Goal: Find specific page/section: Find specific page/section

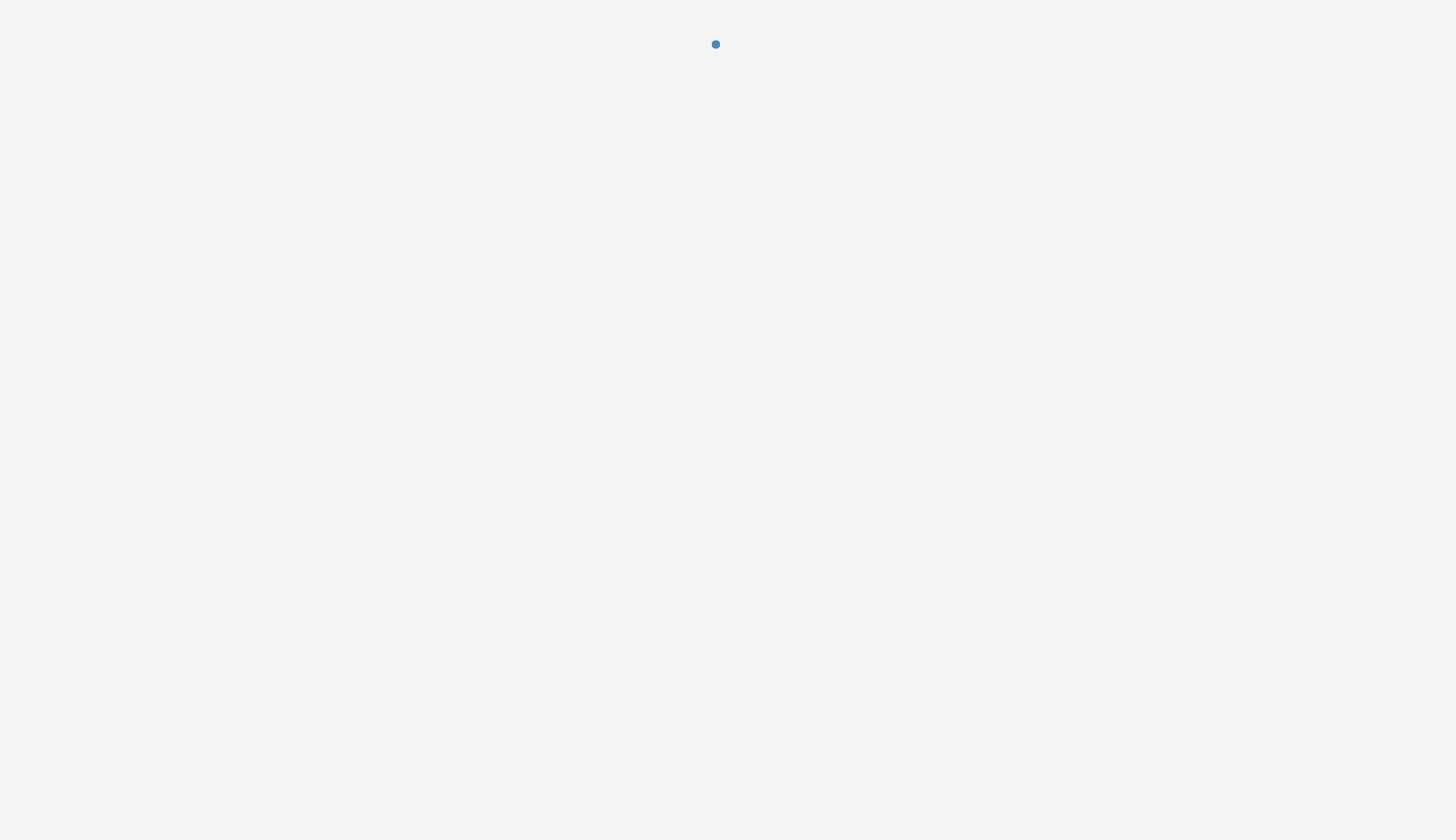
click at [1194, 539] on div at bounding box center [728, 420] width 1456 height 840
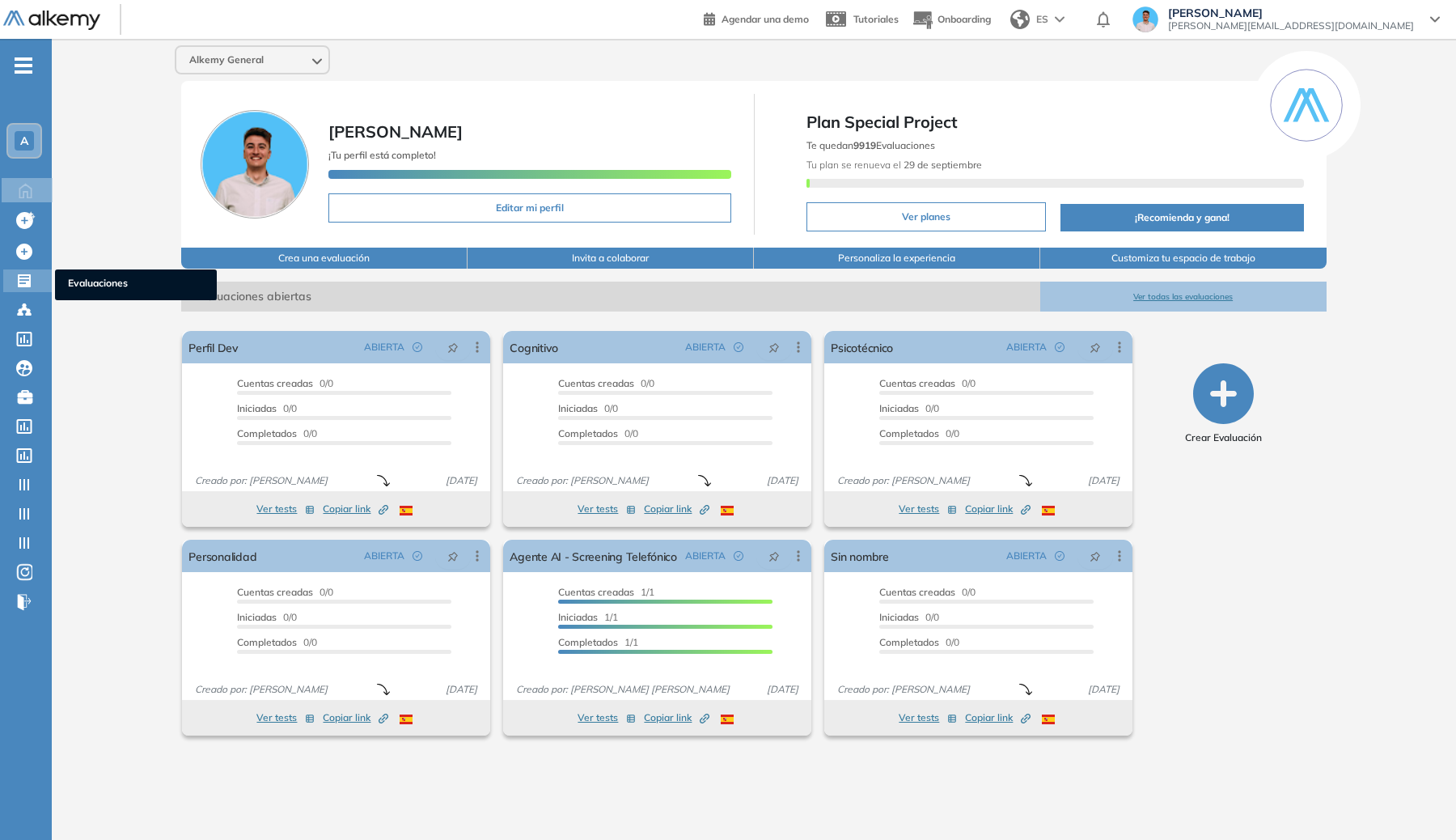
click at [21, 275] on icon at bounding box center [23, 280] width 16 height 16
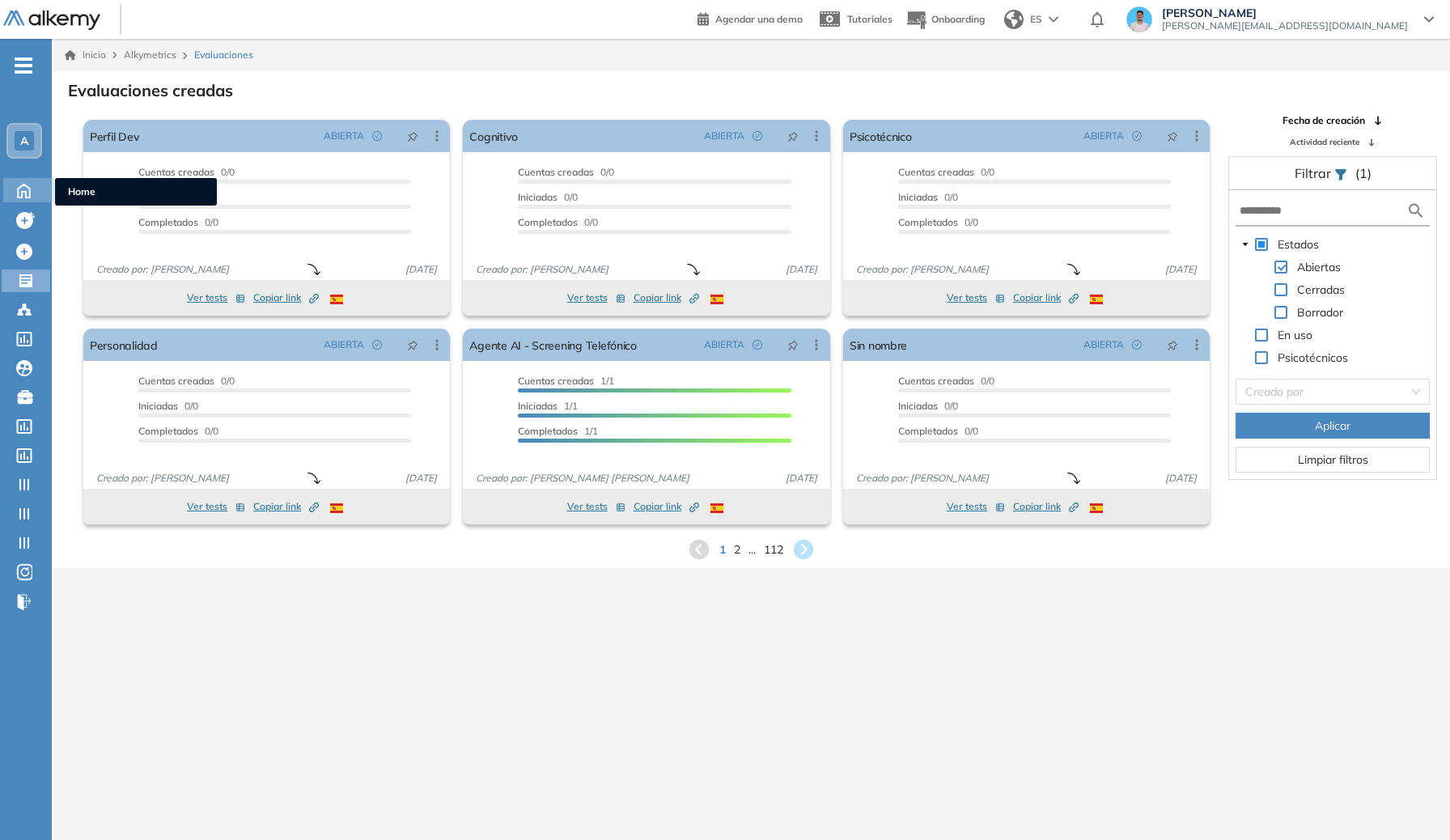
click at [21, 199] on icon at bounding box center [23, 189] width 28 height 20
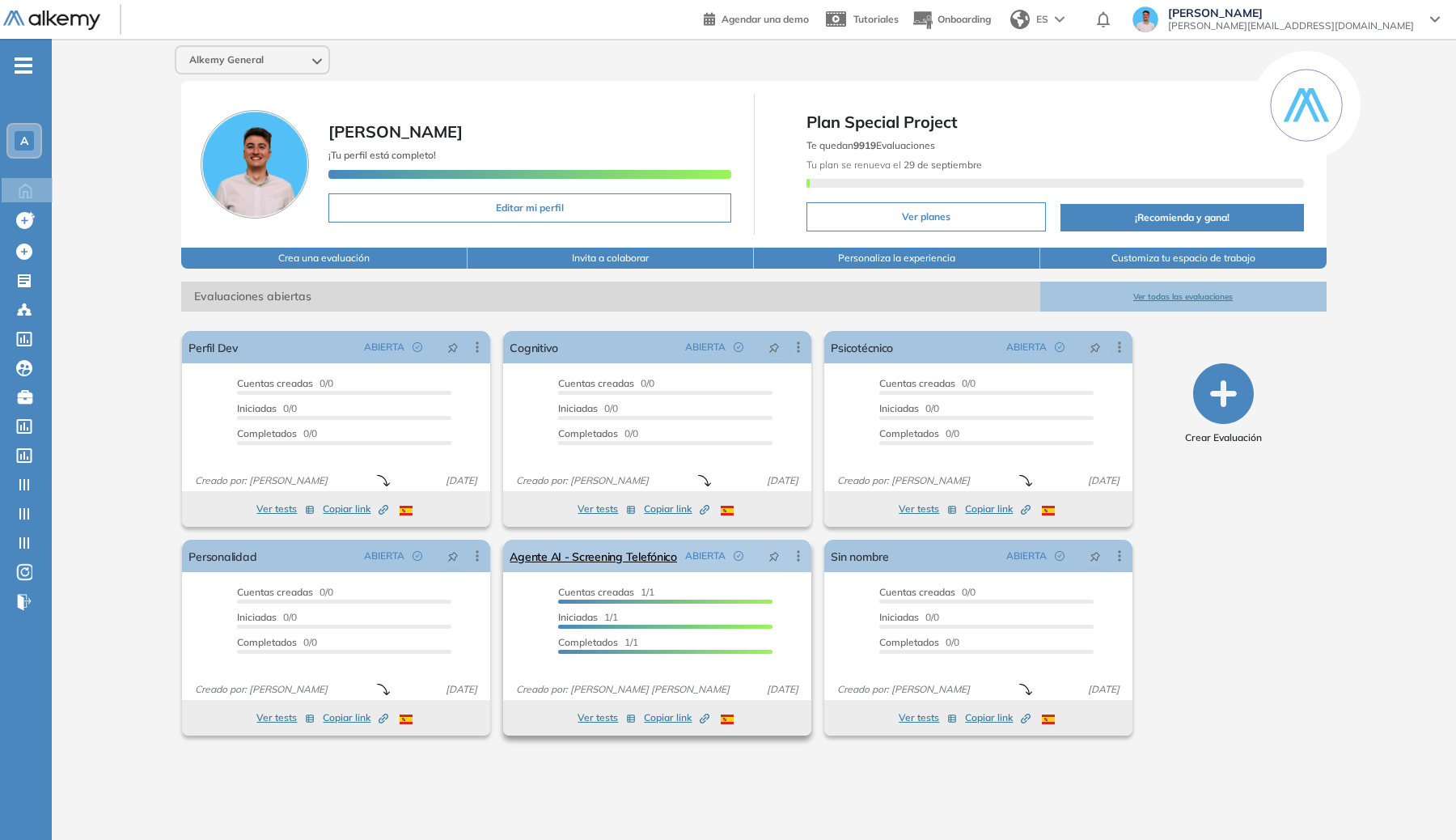
click at [804, 556] on icon at bounding box center [798, 555] width 16 height 16
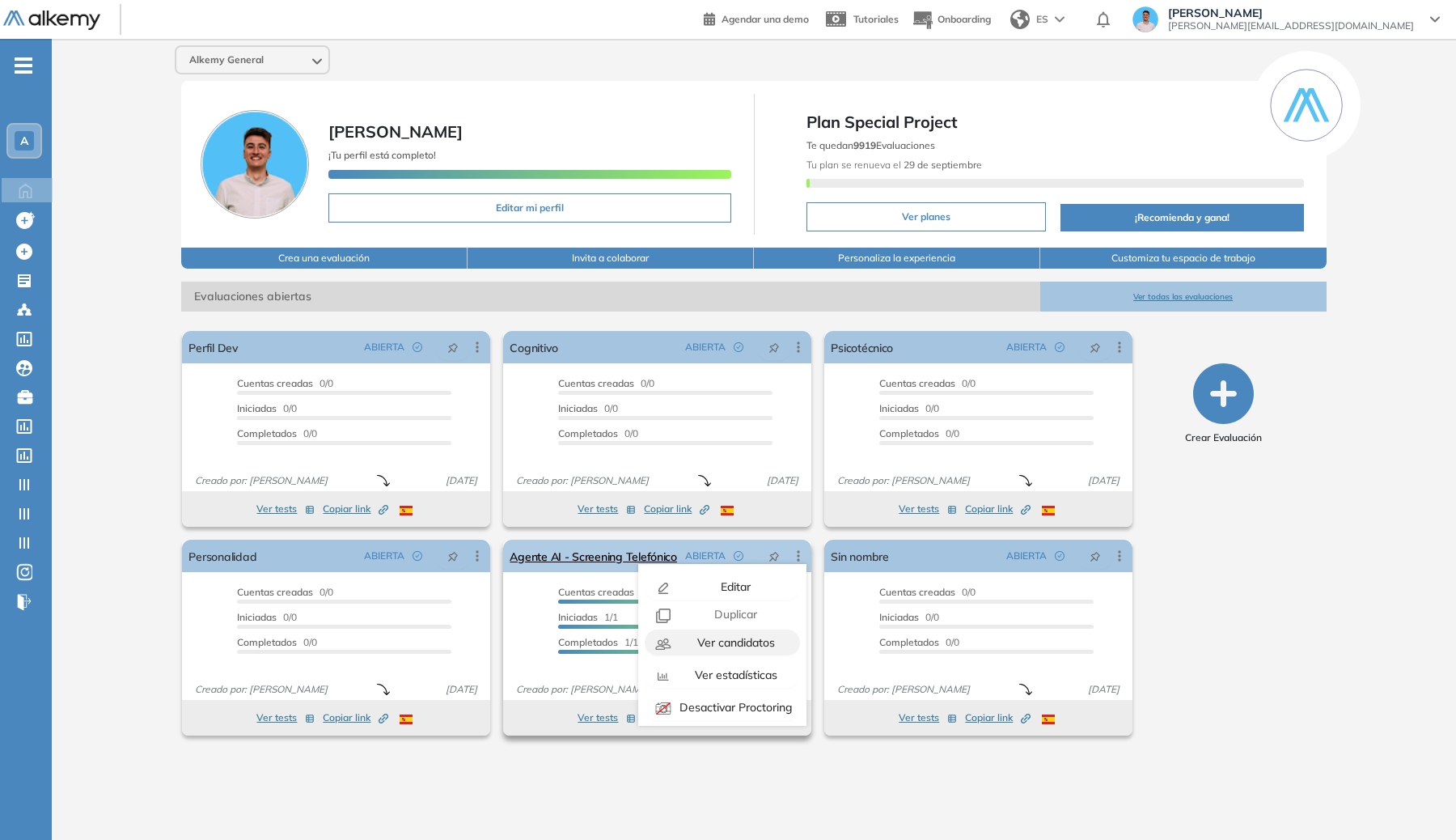
click at [730, 639] on span "Ver candidatos" at bounding box center [734, 642] width 81 height 15
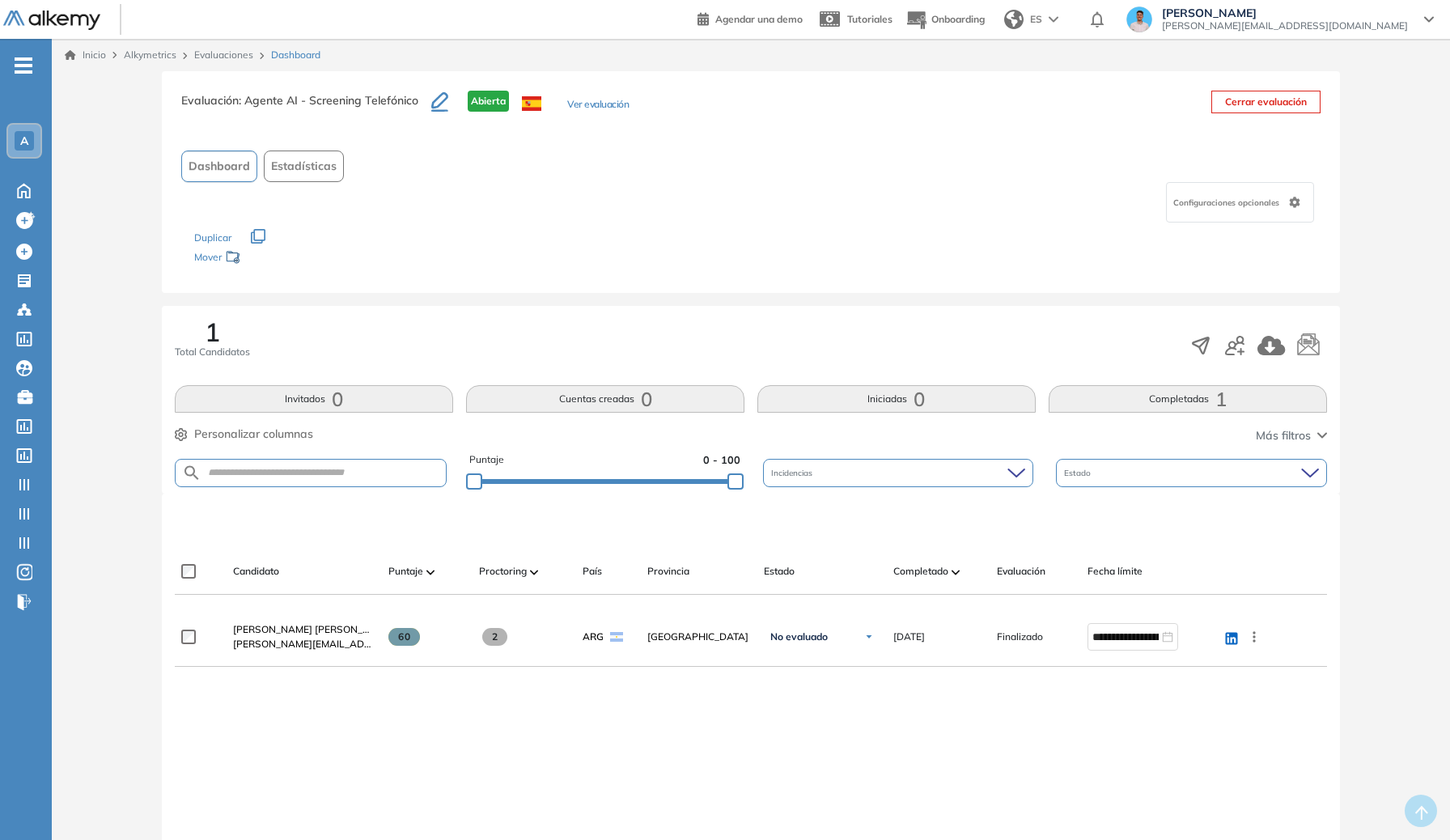
click at [296, 162] on span "Estadísticas" at bounding box center [304, 166] width 65 height 17
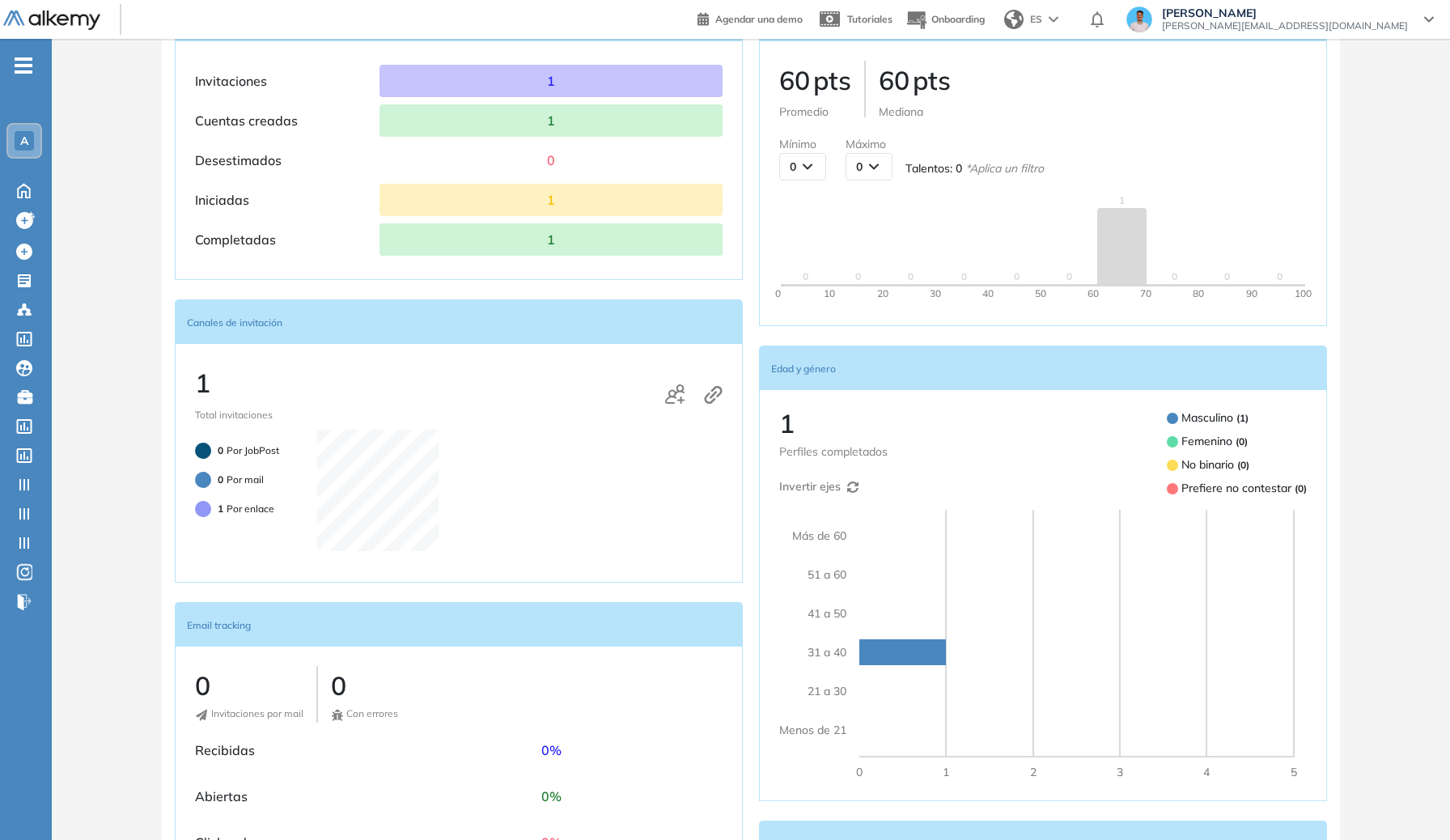
scroll to position [20, 0]
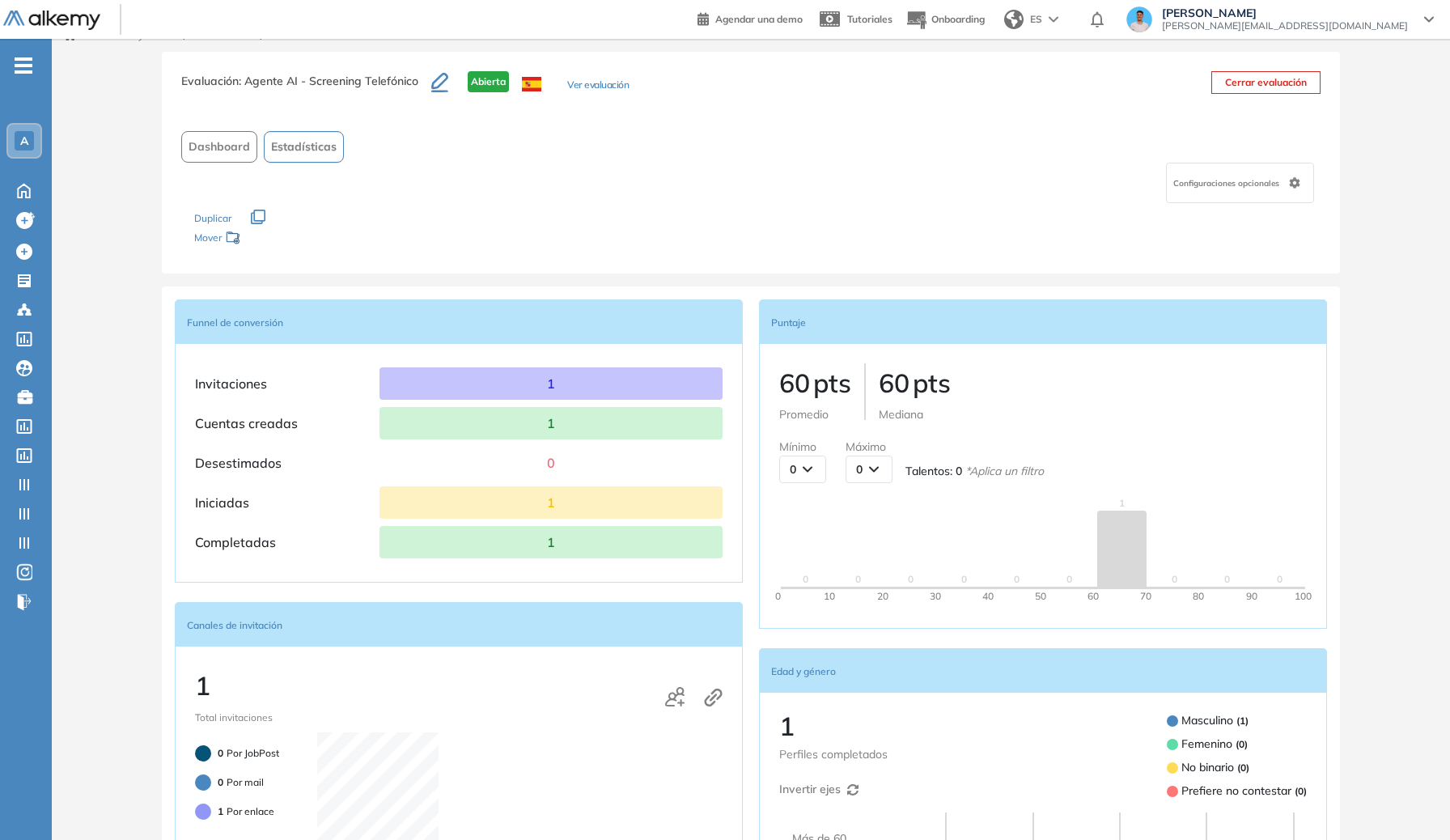
drag, startPoint x: 223, startPoint y: 135, endPoint x: 233, endPoint y: 125, distance: 14.1
click at [223, 135] on button "Dashboard" at bounding box center [219, 147] width 76 height 32
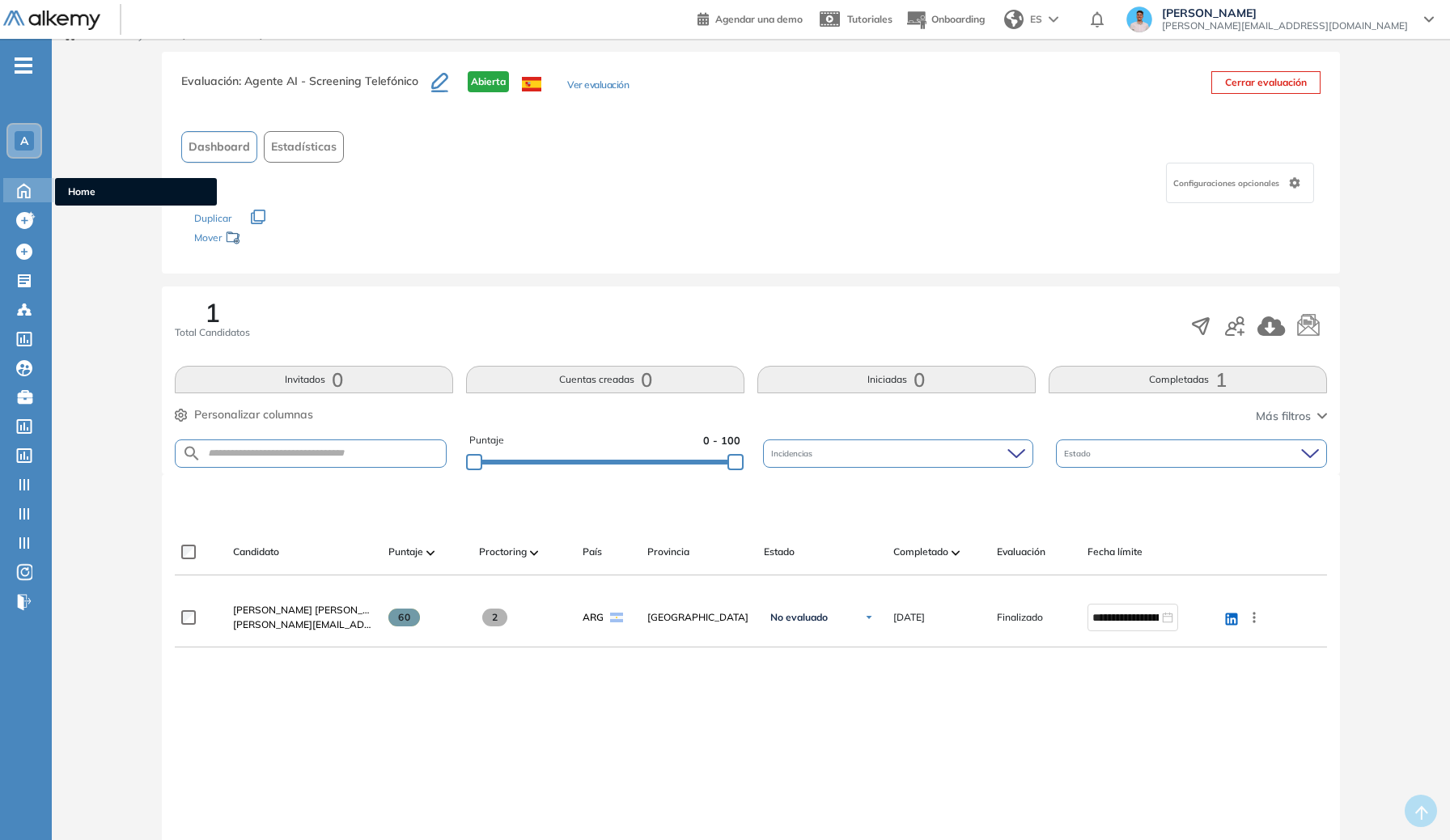
click at [23, 192] on icon at bounding box center [23, 190] width 12 height 14
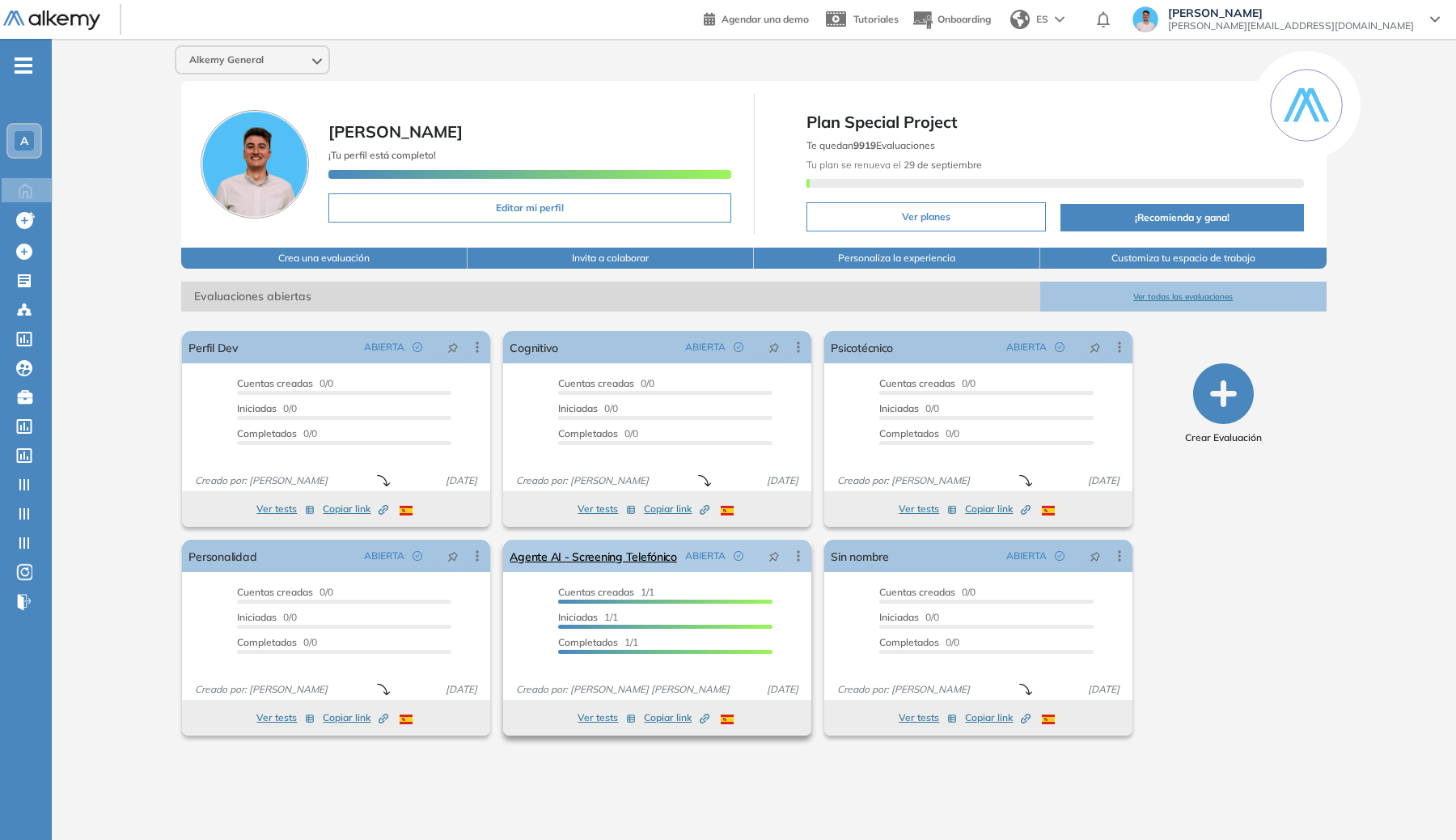
click at [796, 557] on icon at bounding box center [798, 555] width 16 height 16
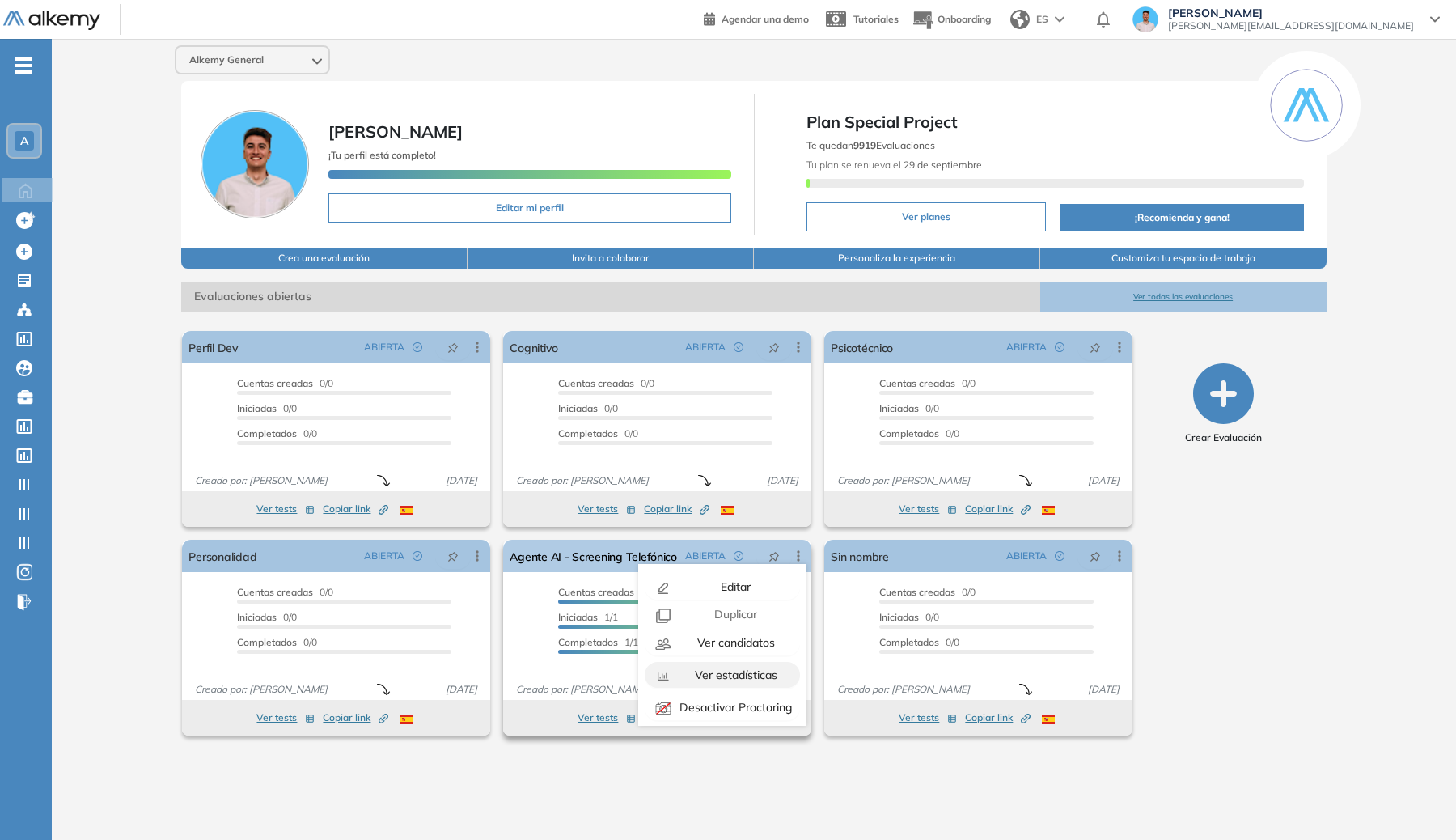
click at [731, 681] on span "Ver estadísticas" at bounding box center [735, 675] width 86 height 15
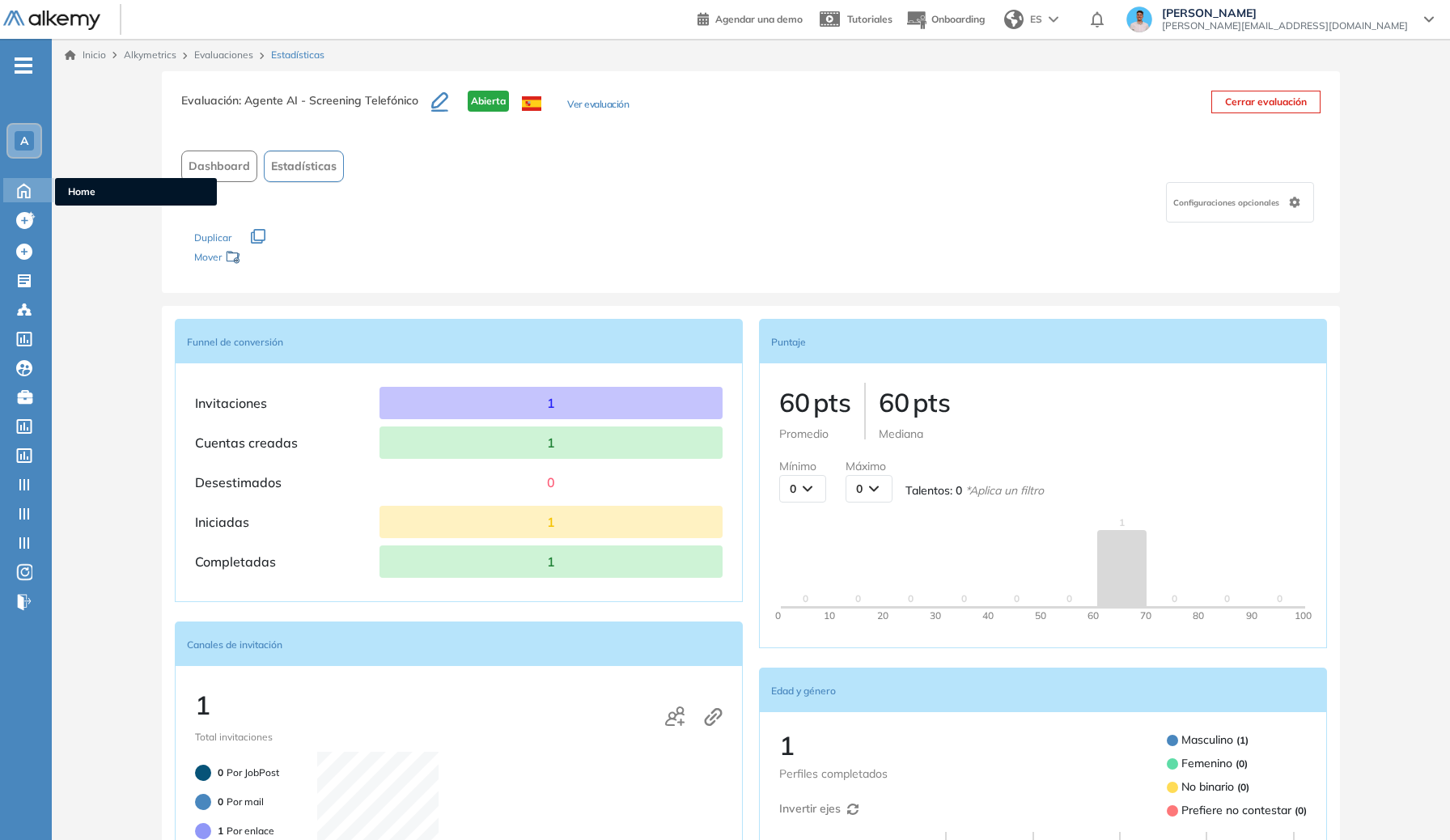
click at [28, 189] on icon at bounding box center [23, 189] width 28 height 20
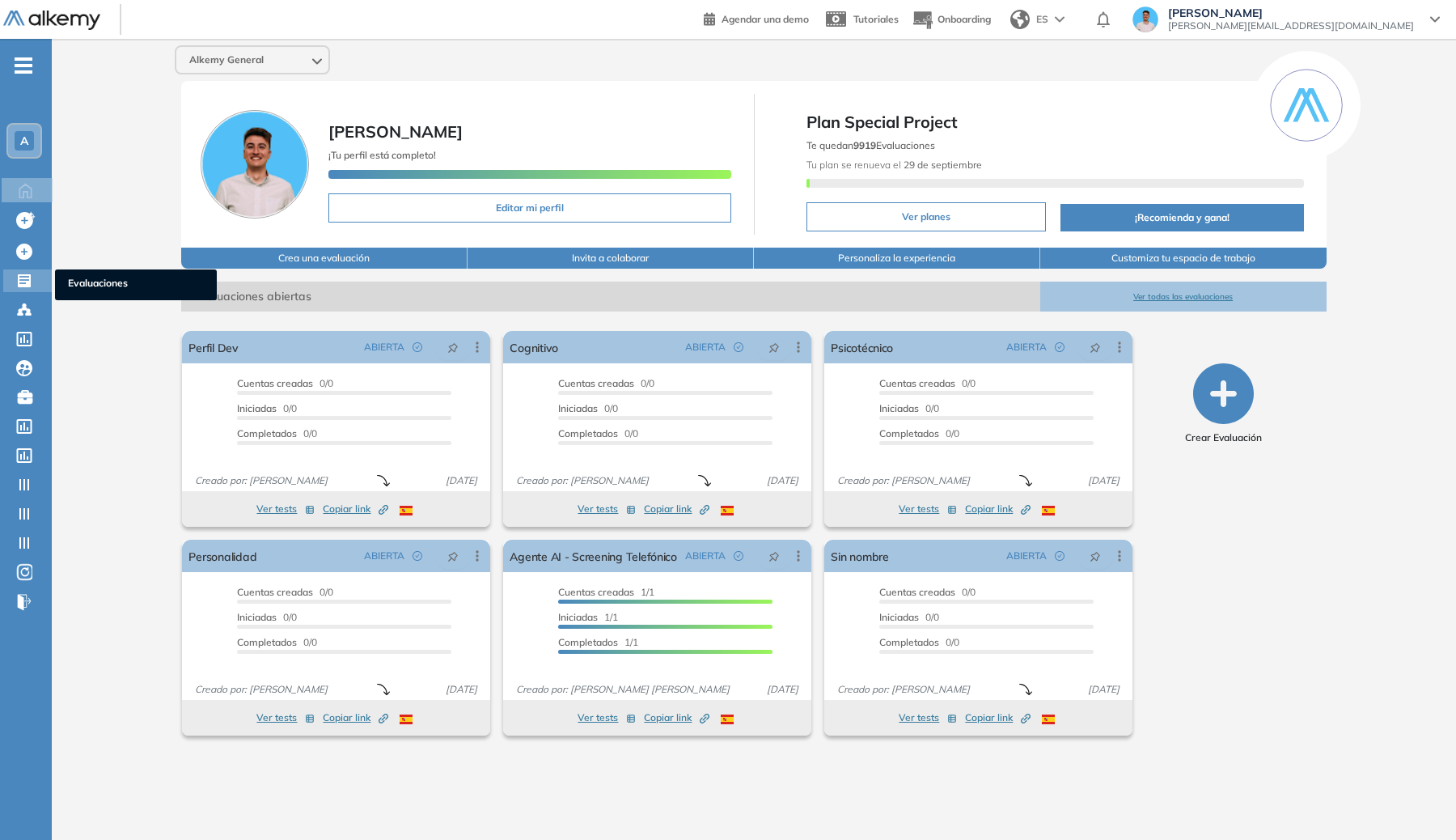
click at [13, 284] on div "Evaluaciones Evaluaciones" at bounding box center [27, 281] width 48 height 22
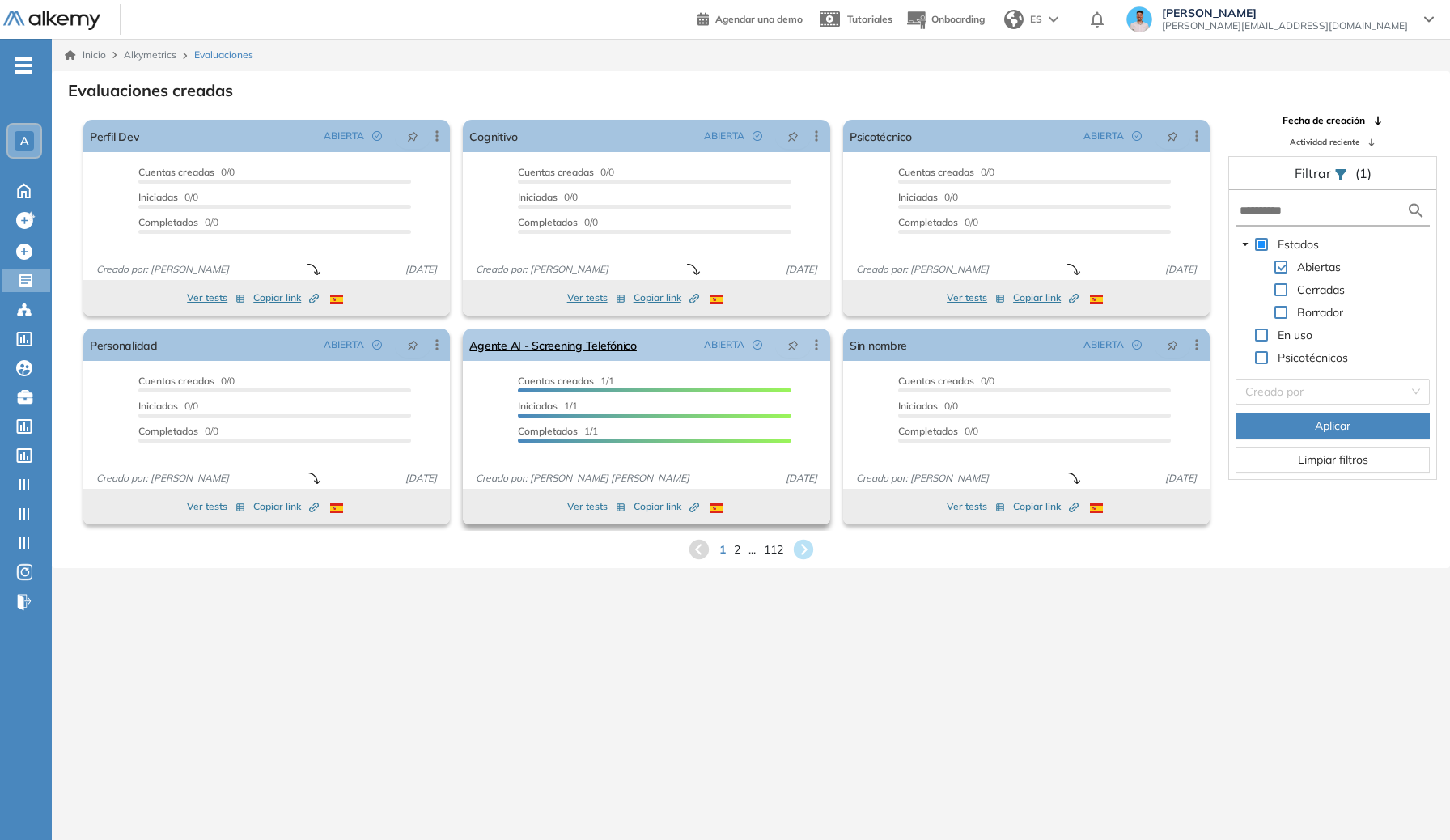
click at [821, 339] on icon at bounding box center [816, 344] width 16 height 16
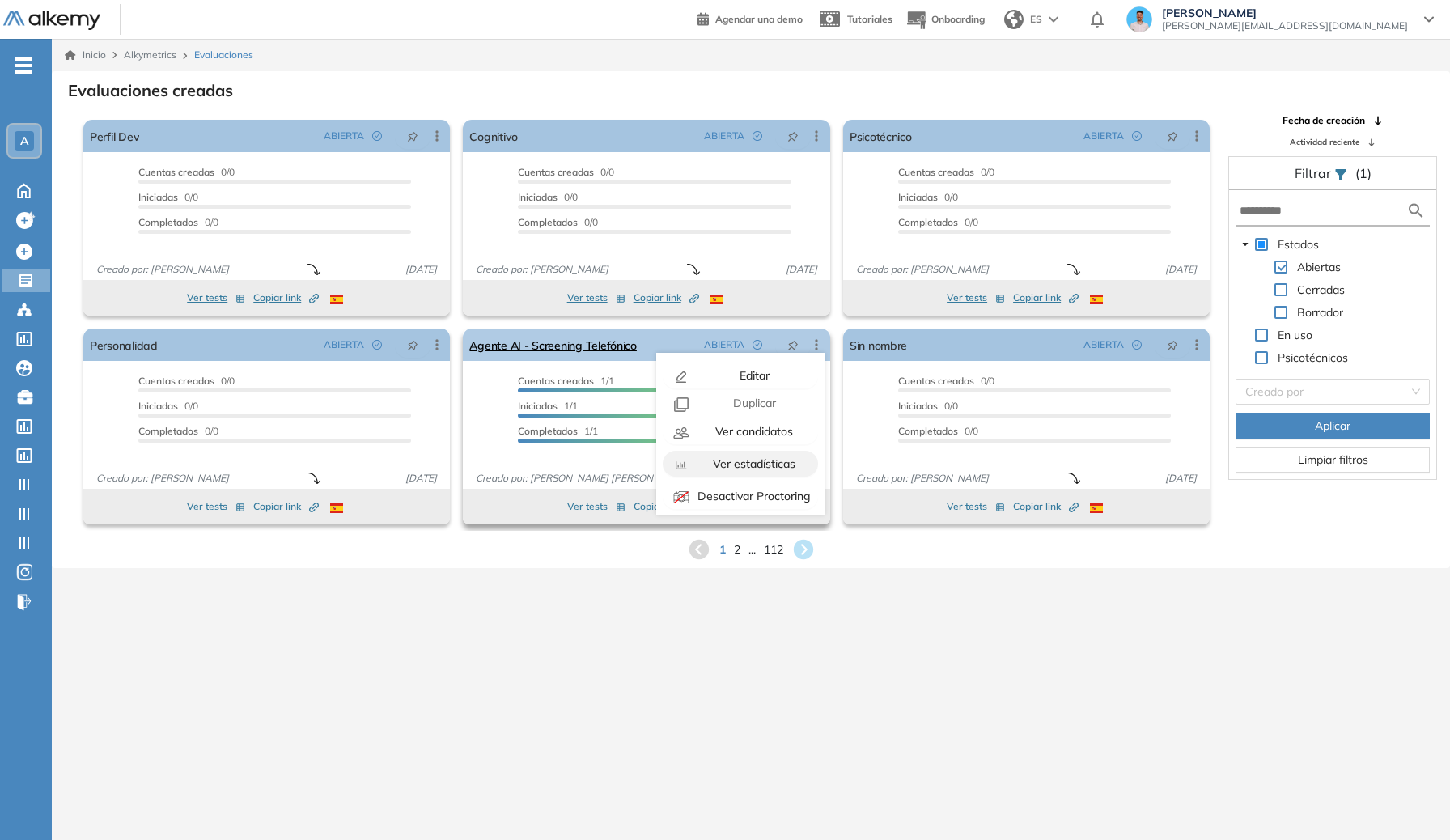
click at [760, 461] on span "Ver estadísticas" at bounding box center [753, 463] width 86 height 15
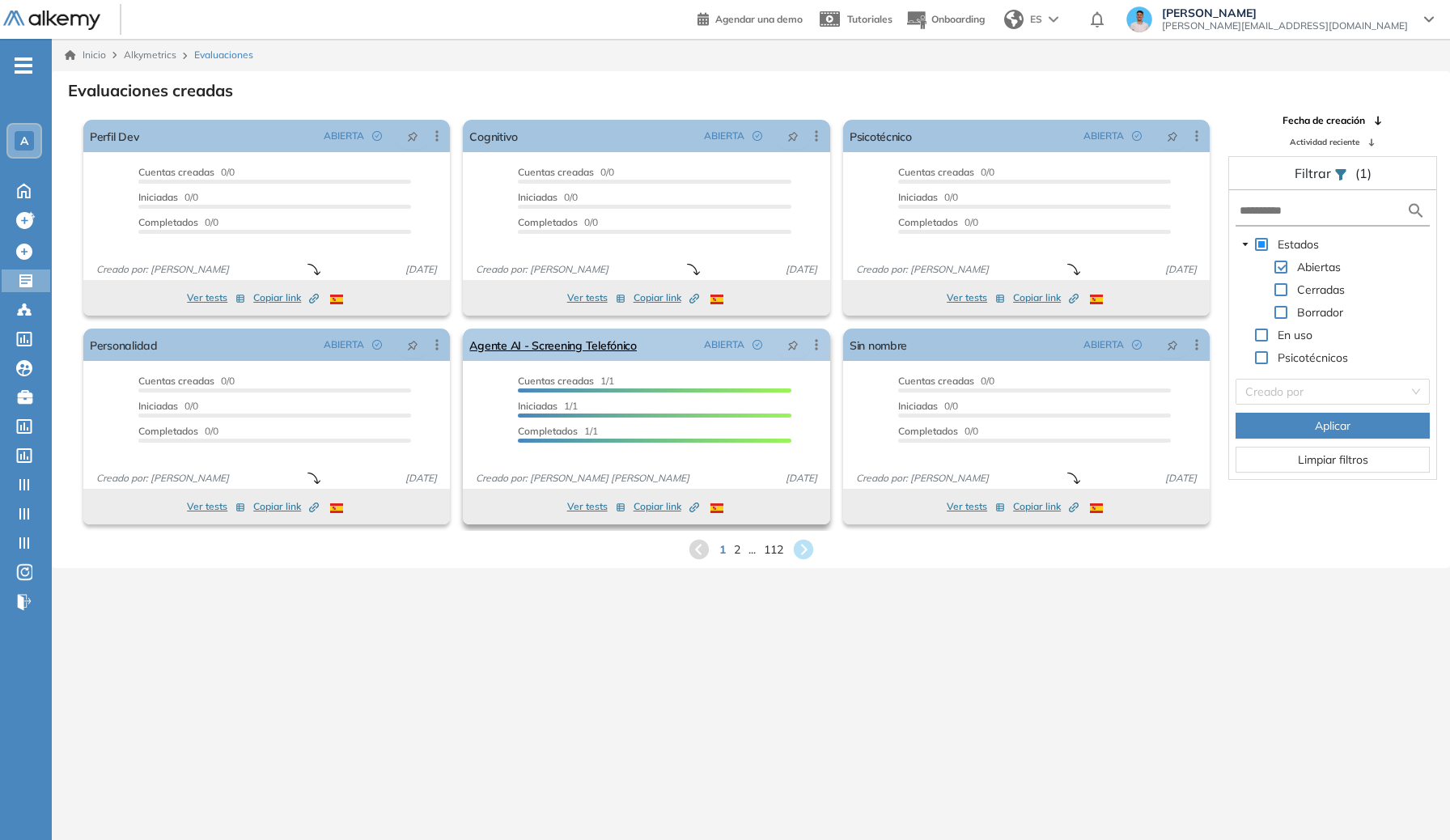
click at [814, 341] on icon at bounding box center [816, 344] width 16 height 16
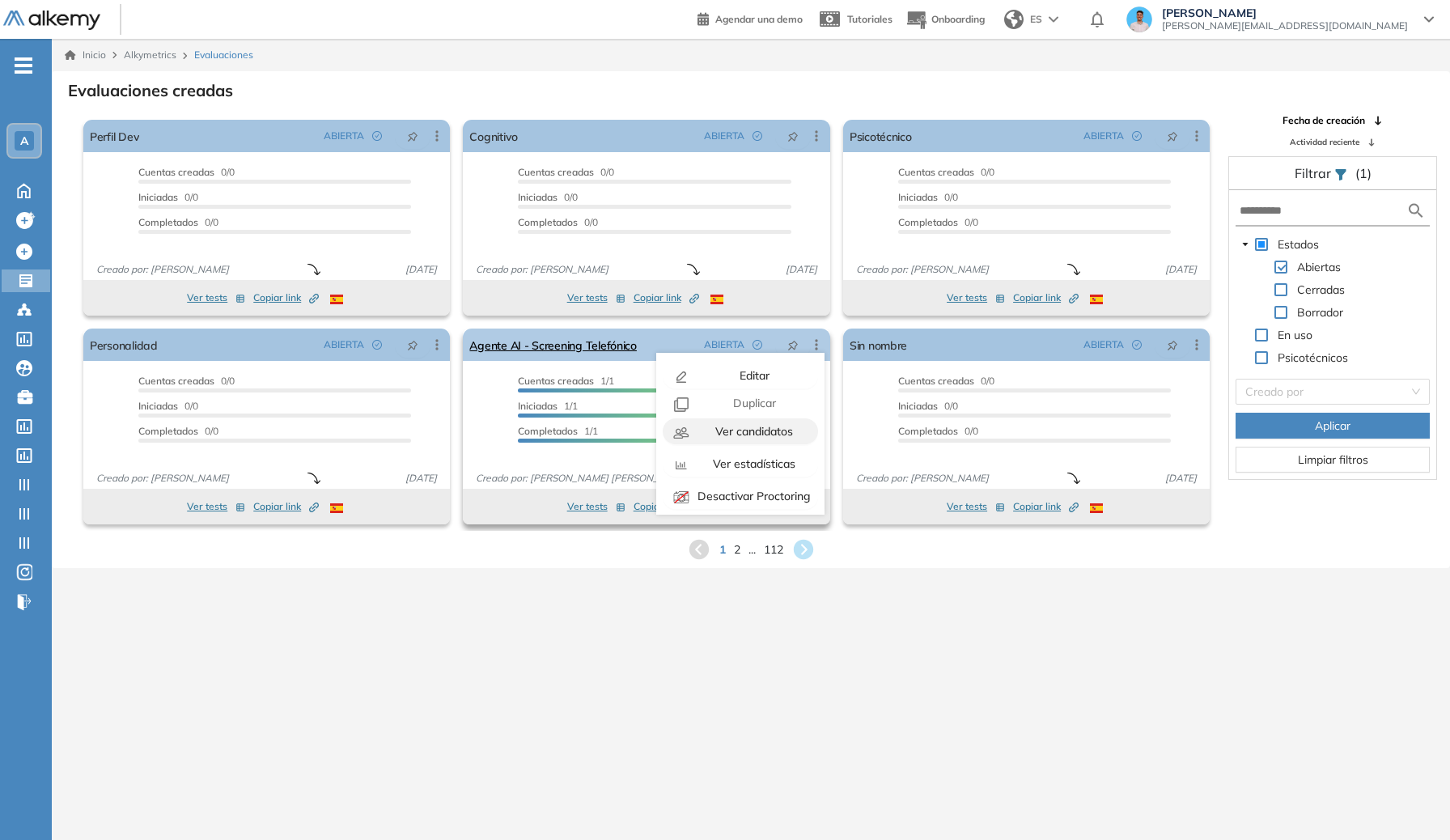
click at [742, 427] on span "Ver candidatos" at bounding box center [753, 432] width 81 height 15
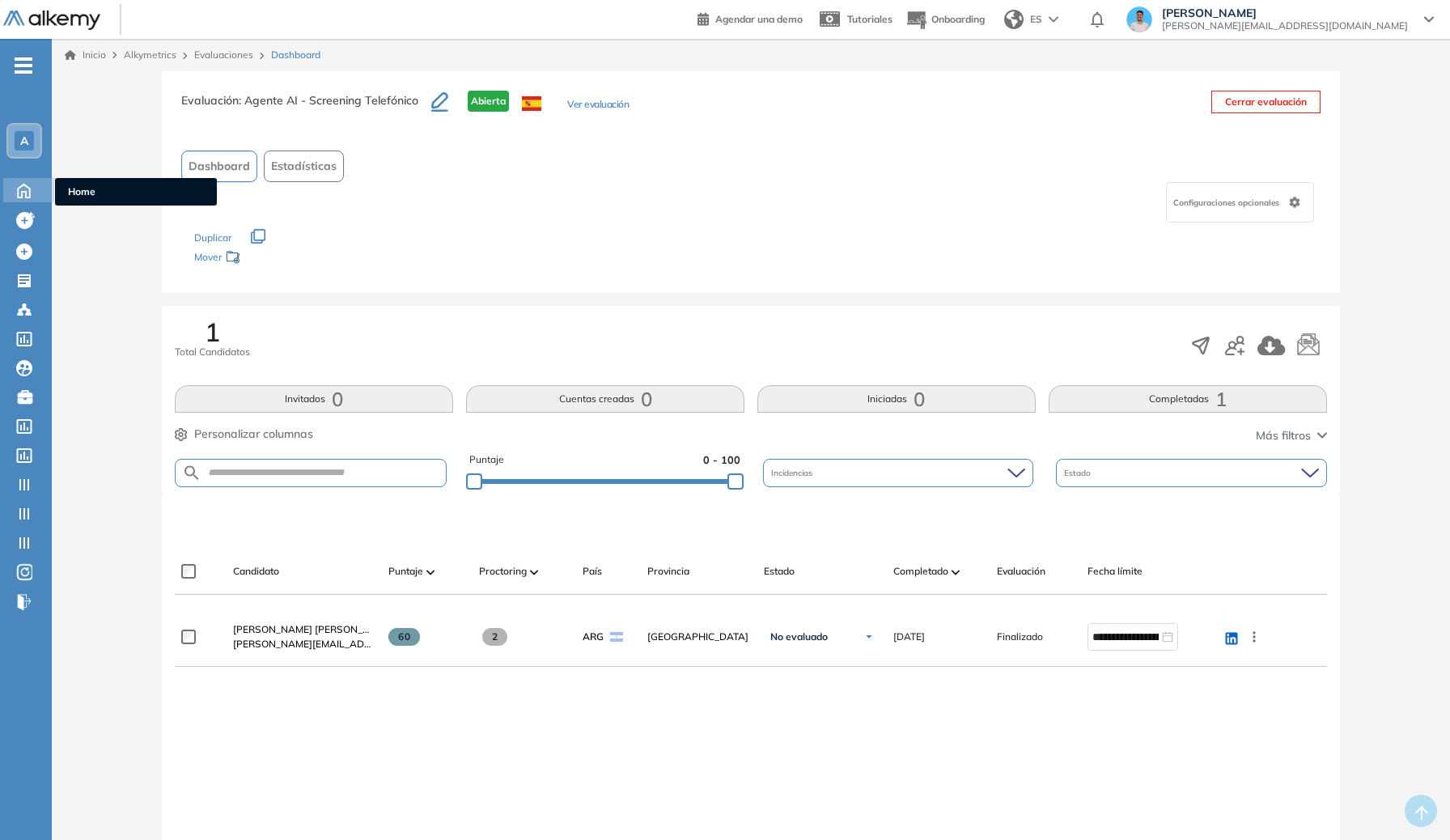
click at [19, 185] on icon at bounding box center [23, 189] width 28 height 20
